Goal: Task Accomplishment & Management: Manage account settings

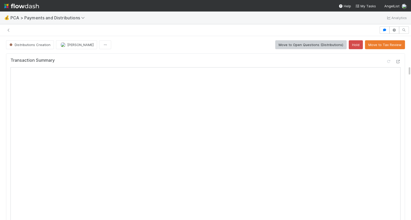
scroll to position [42, 0]
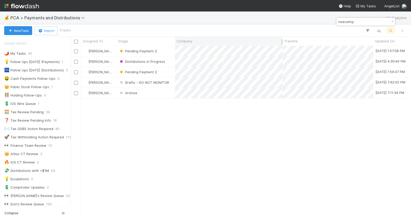
scroll to position [433, 0]
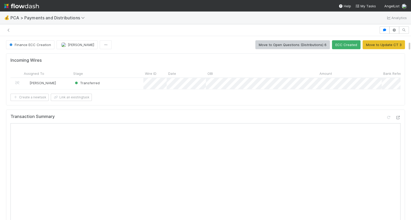
scroll to position [91, 0]
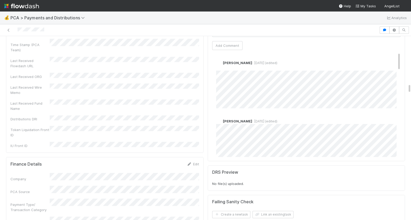
scroll to position [882, 0]
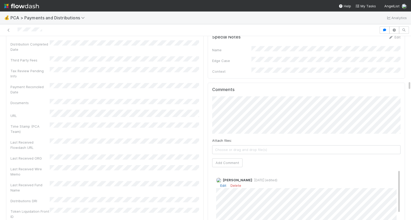
click at [223, 183] on link "Edit" at bounding box center [223, 185] width 6 height 4
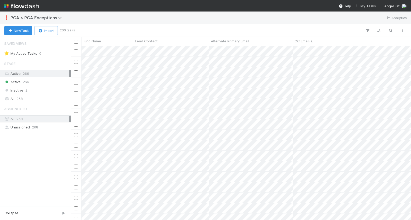
scroll to position [174, 340]
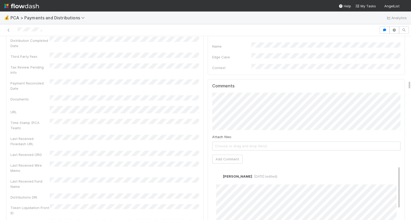
scroll to position [869, 0]
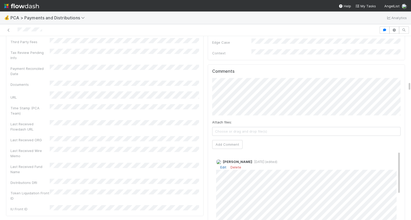
click at [222, 165] on link "Edit" at bounding box center [223, 167] width 6 height 4
